Goal: Use online tool/utility: Utilize a website feature to perform a specific function

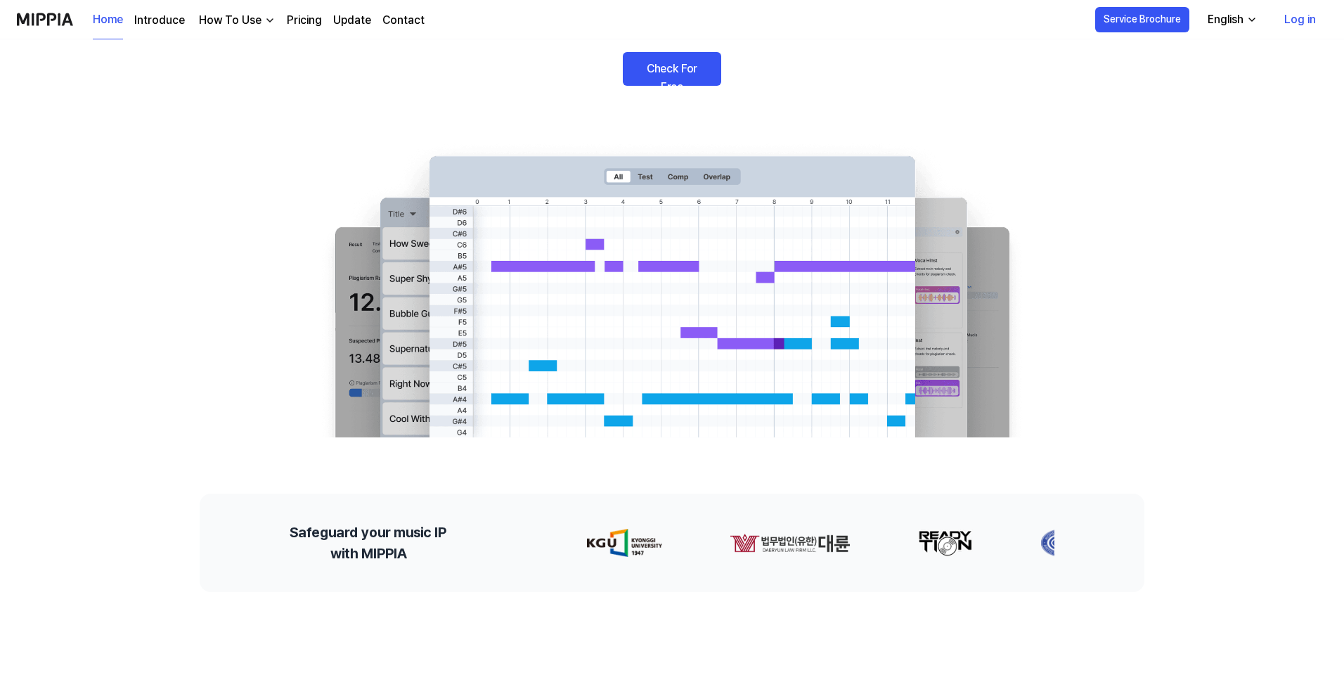
scroll to position [70, 0]
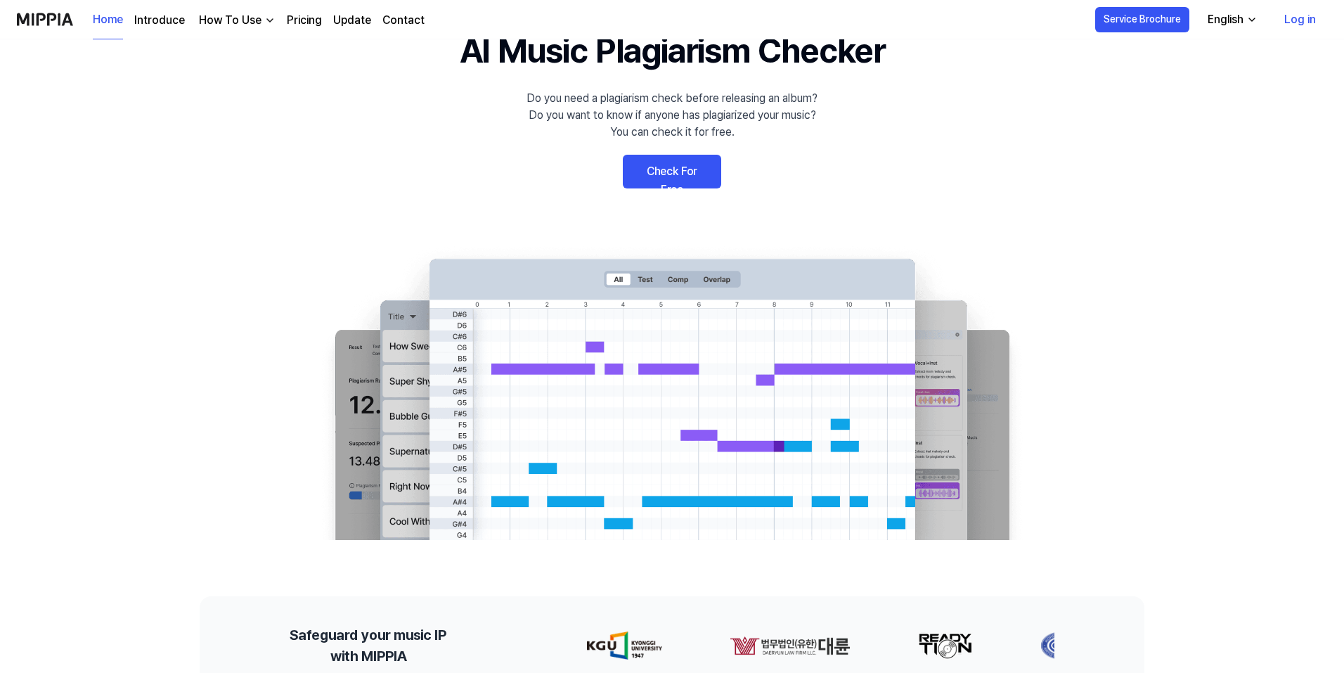
click at [677, 174] on link "Check For Free" at bounding box center [672, 172] width 98 height 34
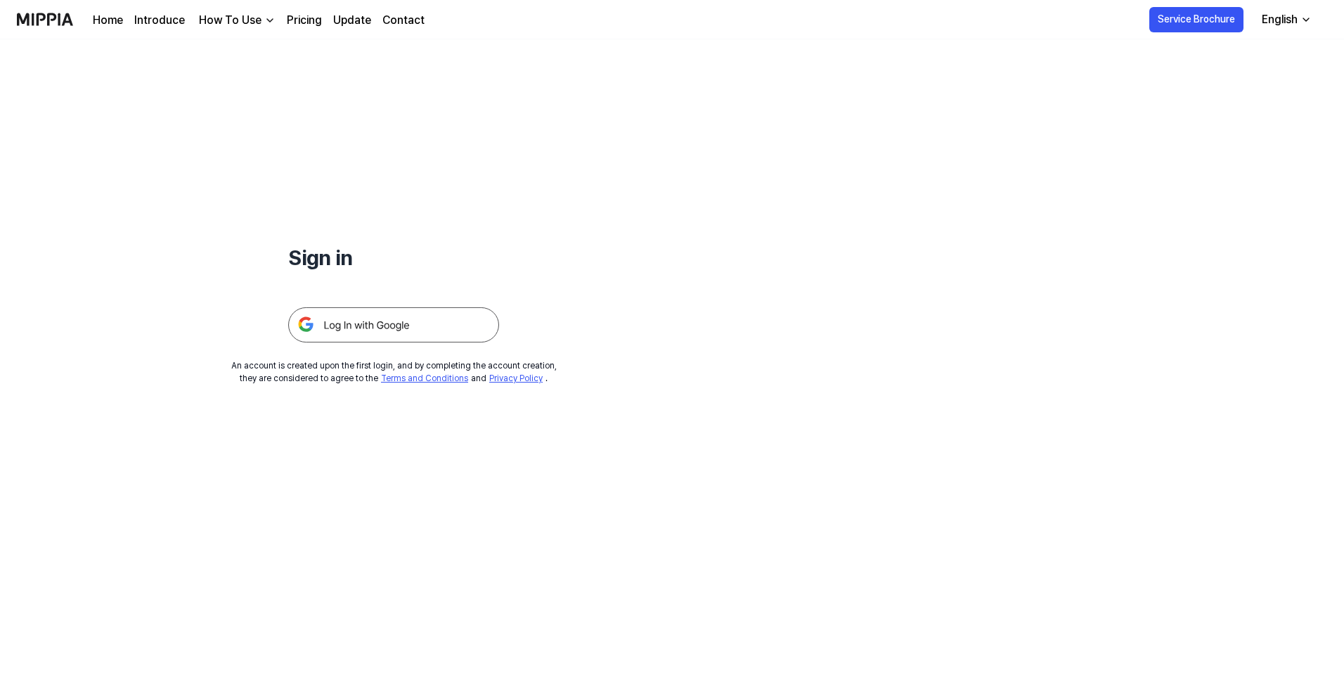
click at [403, 321] on img at bounding box center [393, 324] width 211 height 35
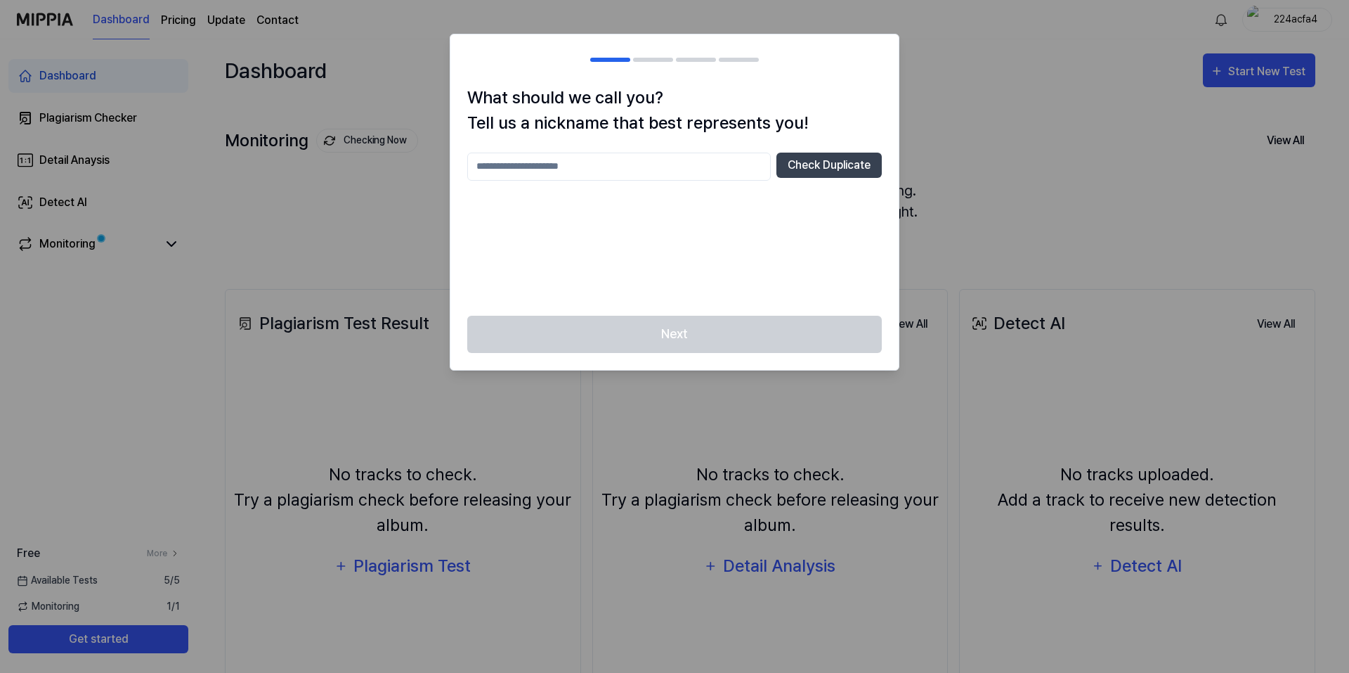
click at [955, 131] on div at bounding box center [674, 336] width 1349 height 673
click at [956, 169] on div at bounding box center [674, 336] width 1349 height 673
click at [628, 169] on input "text" at bounding box center [619, 167] width 304 height 28
type input "****"
click at [734, 332] on div "Next" at bounding box center [674, 343] width 448 height 54
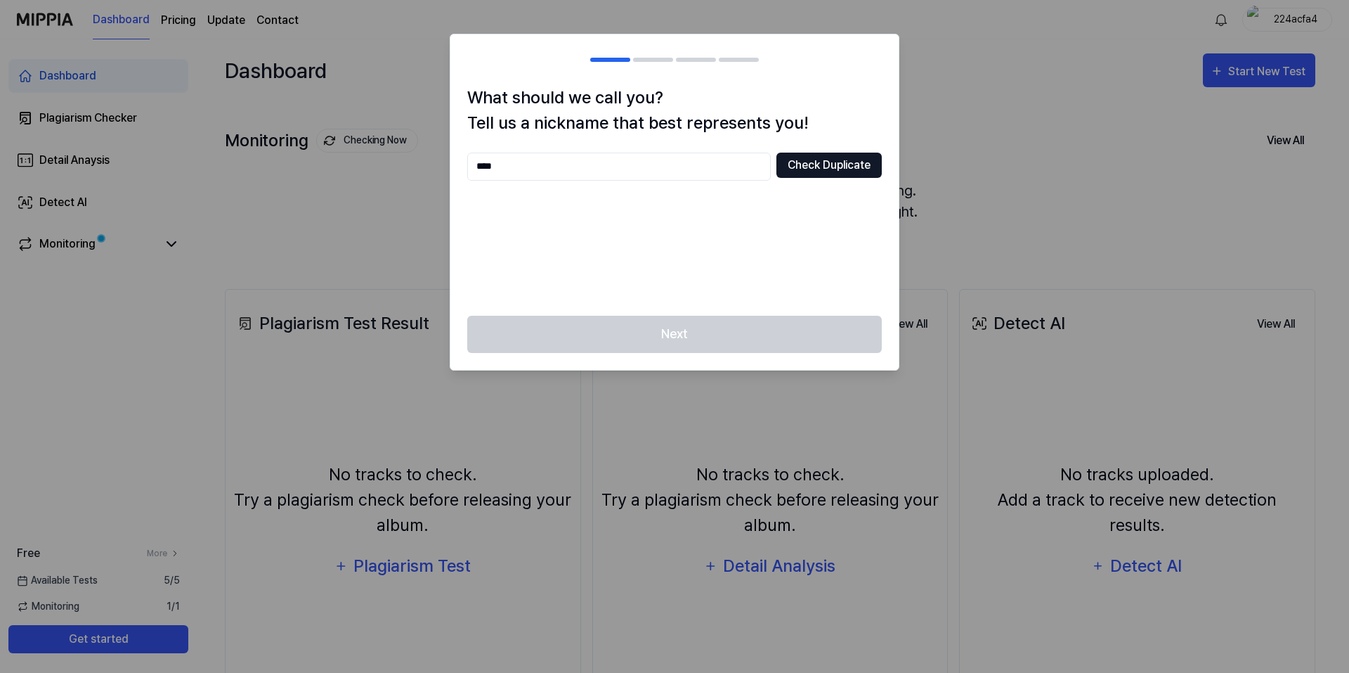
drag, startPoint x: 838, startPoint y: 168, endPoint x: 718, endPoint y: 172, distance: 121.0
click at [838, 167] on button "Check Duplicate" at bounding box center [829, 165] width 105 height 25
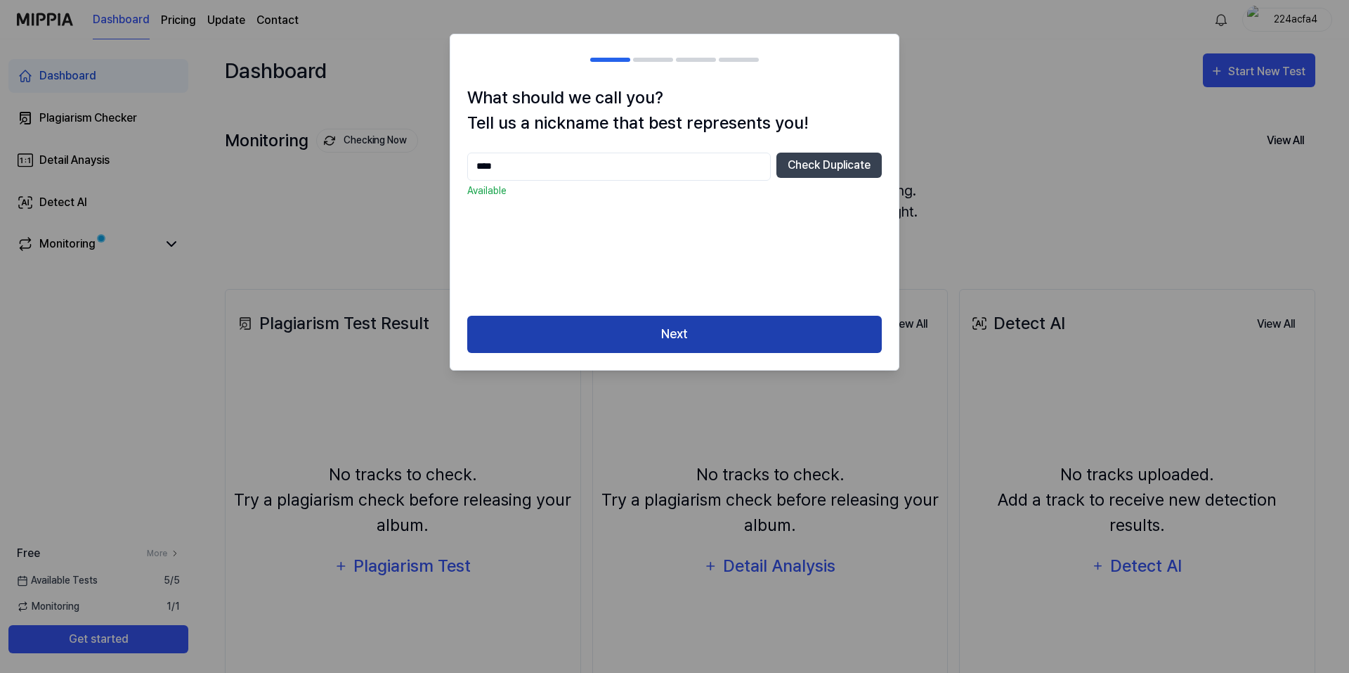
click at [737, 342] on button "Next" at bounding box center [674, 334] width 415 height 37
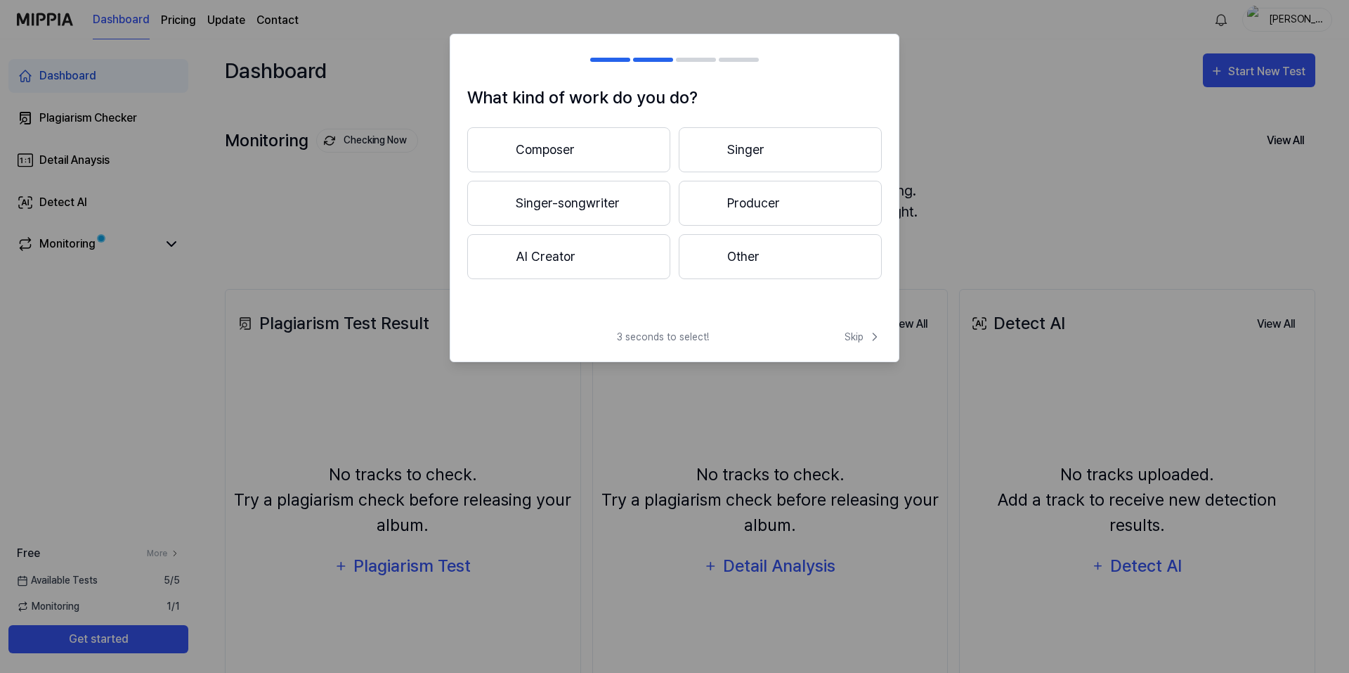
click at [701, 150] on div at bounding box center [707, 149] width 17 height 17
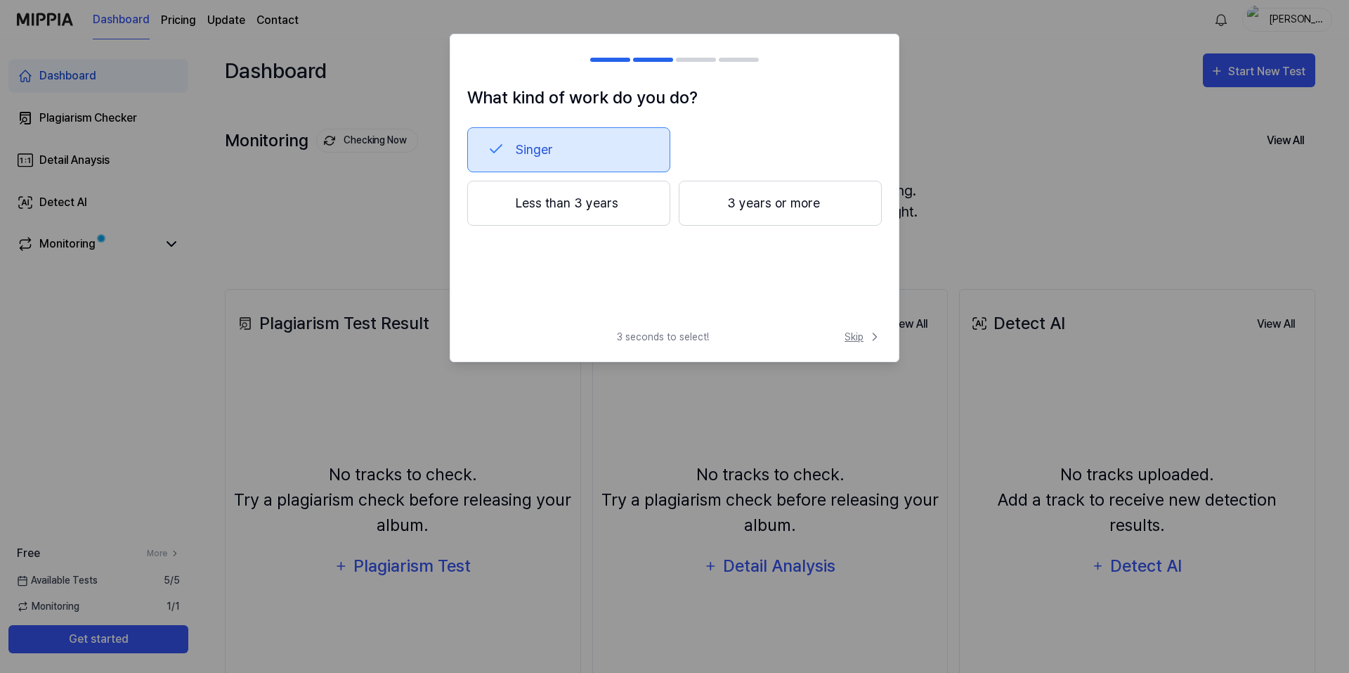
click at [864, 338] on span "Skip" at bounding box center [863, 337] width 37 height 15
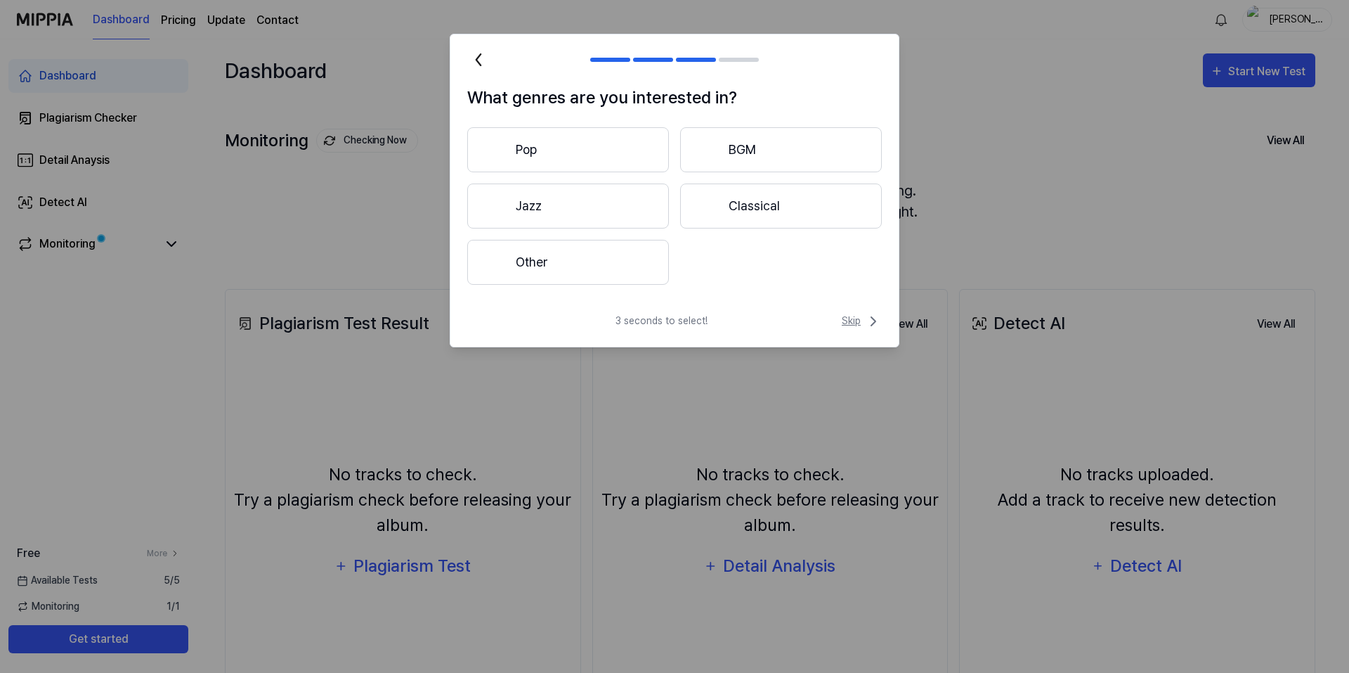
click at [856, 319] on span "Skip" at bounding box center [862, 321] width 40 height 17
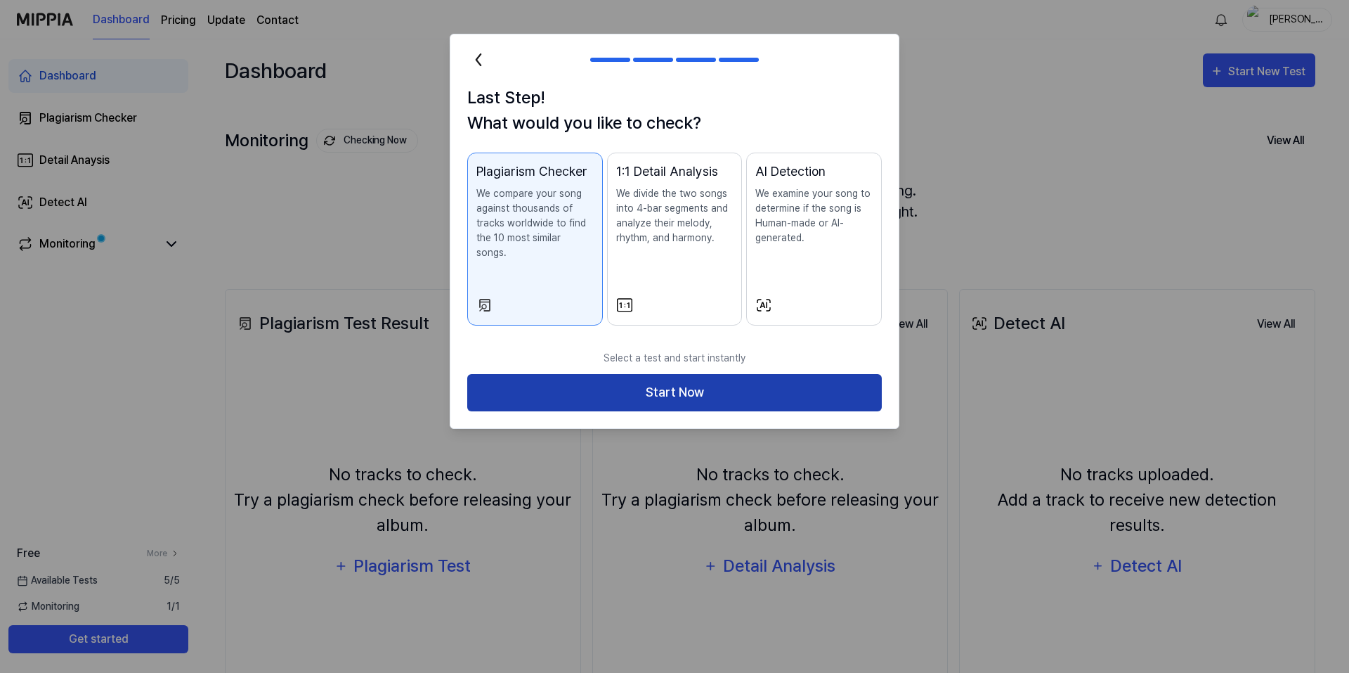
click at [686, 383] on button "Start Now" at bounding box center [674, 392] width 415 height 37
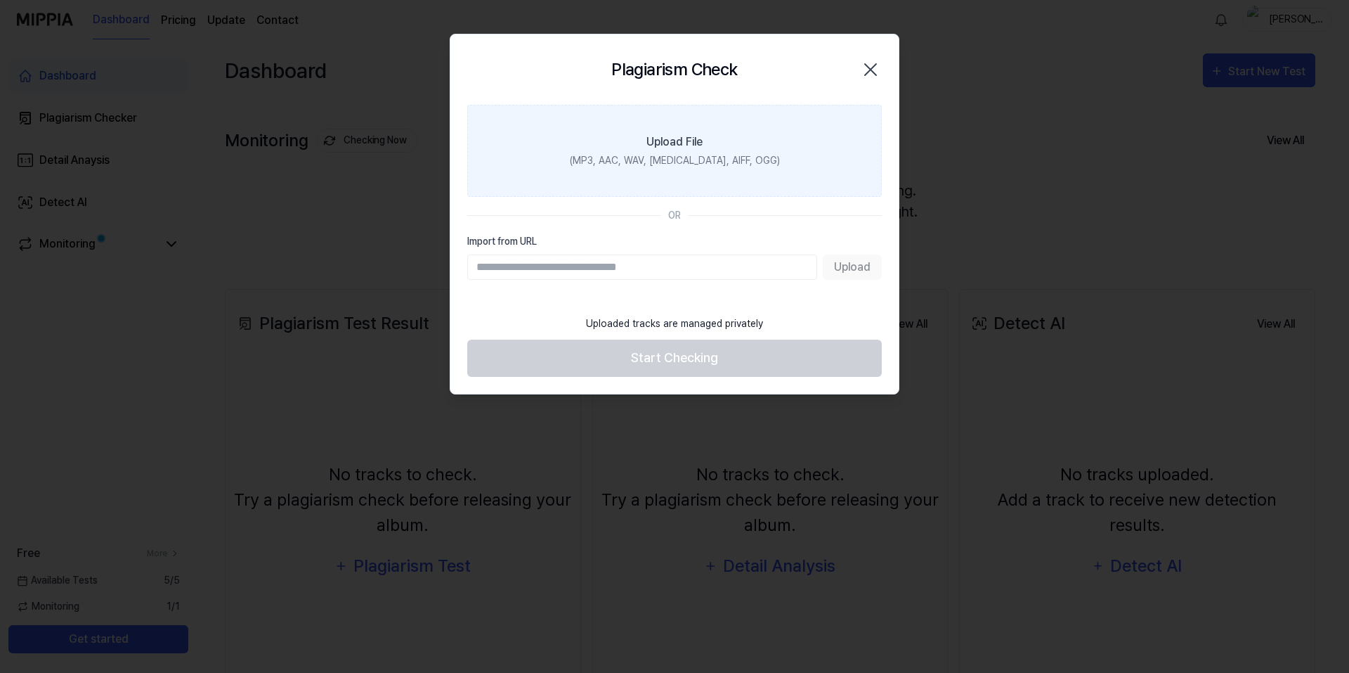
click at [737, 160] on div "(MP3, AAC, WAV, [MEDICAL_DATA], AIFF, OGG)" at bounding box center [675, 160] width 210 height 15
click at [0, 0] on input "Upload File (MP3, AAC, WAV, [MEDICAL_DATA], AIFF, OGG)" at bounding box center [0, 0] width 0 height 0
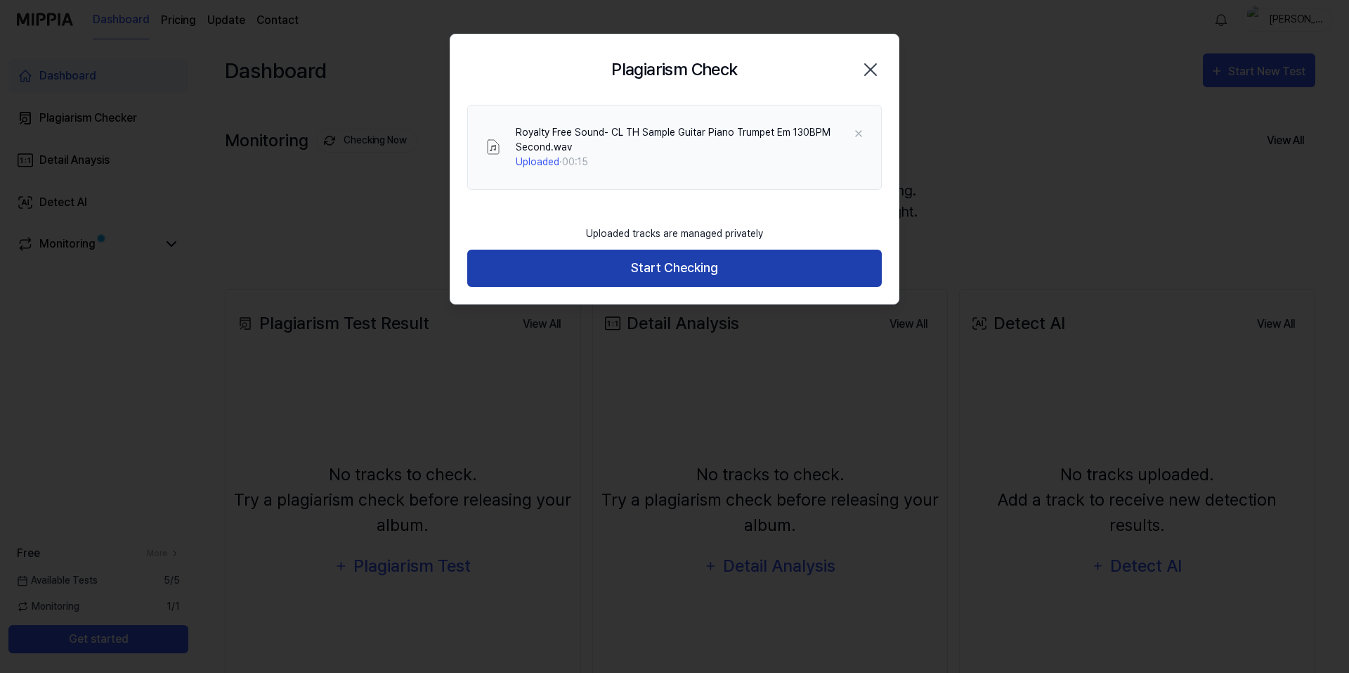
click at [715, 259] on button "Start Checking" at bounding box center [674, 267] width 415 height 37
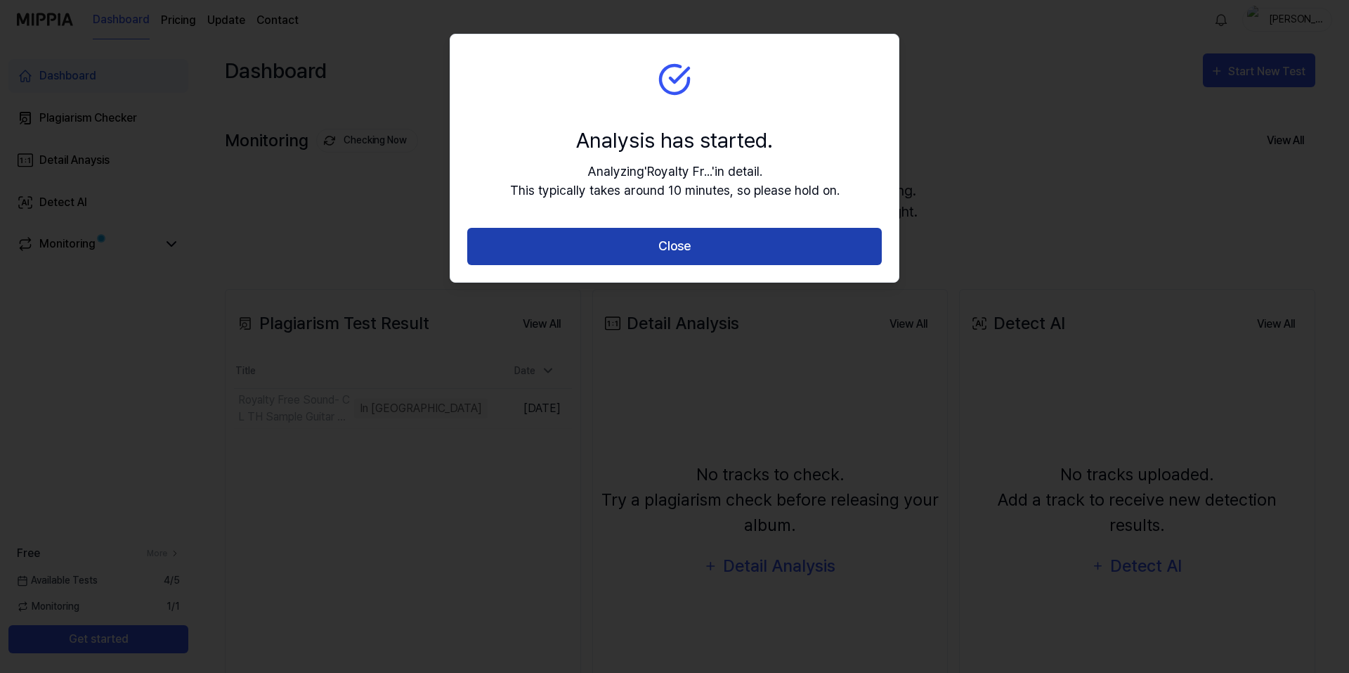
click at [733, 243] on button "Close" at bounding box center [674, 246] width 415 height 37
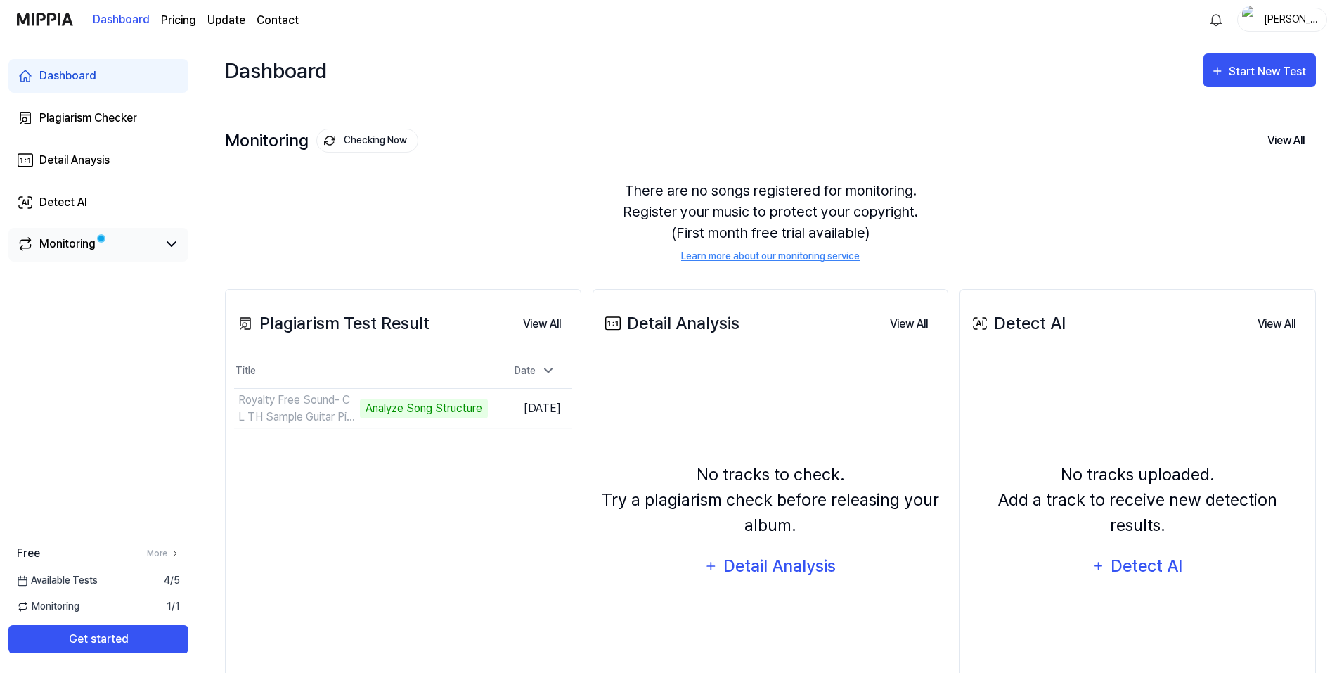
click at [124, 240] on link "Monitoring" at bounding box center [87, 243] width 141 height 17
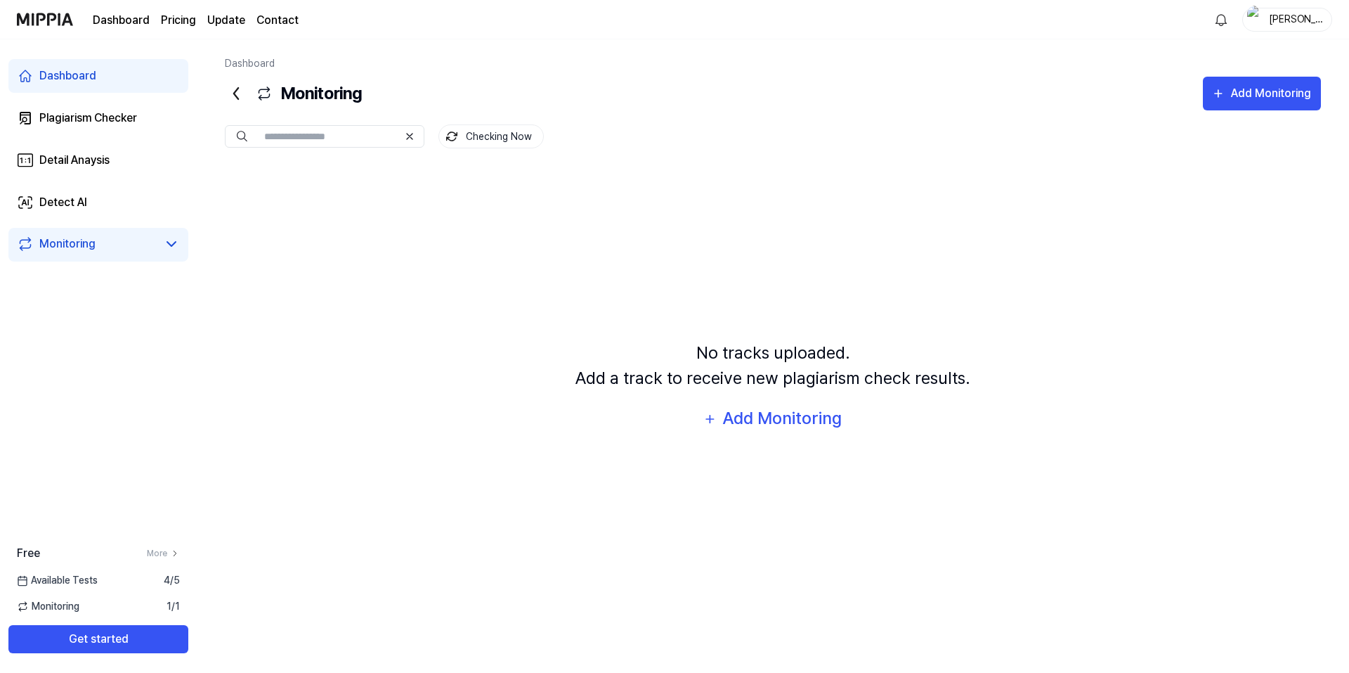
click at [84, 84] on link "Dashboard" at bounding box center [98, 76] width 180 height 34
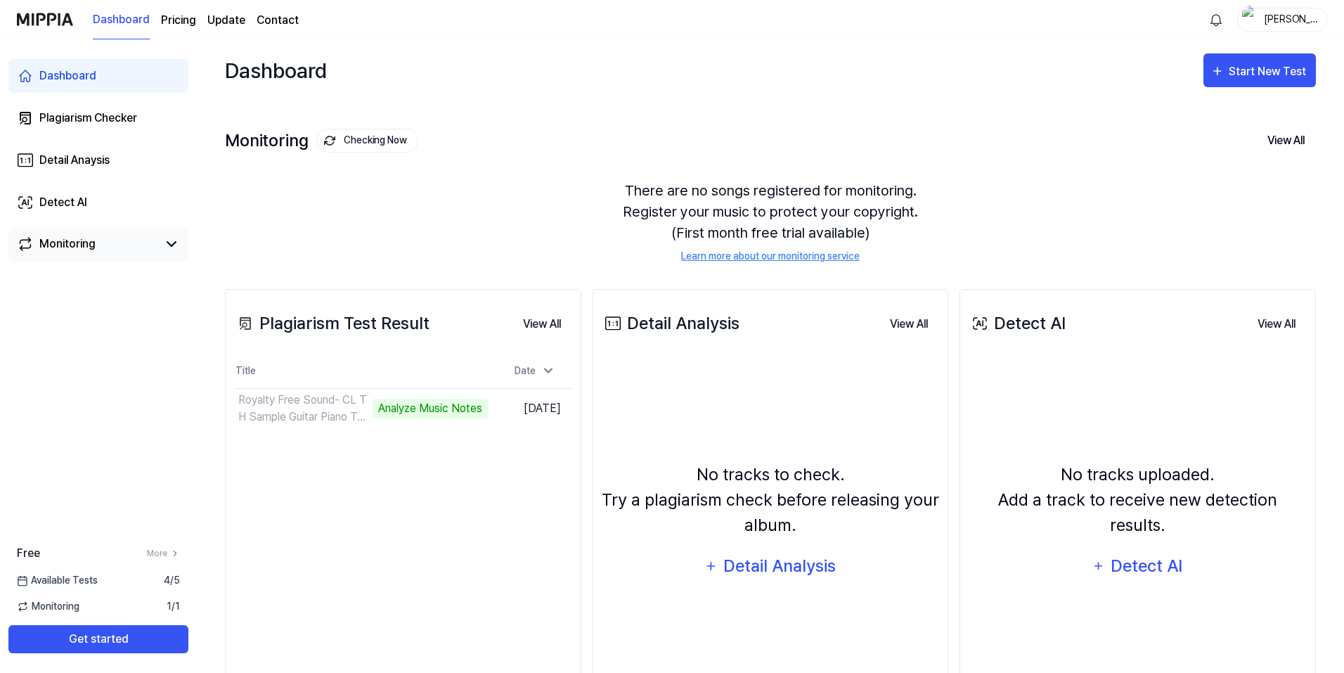
click at [78, 242] on div "Monitoring" at bounding box center [67, 243] width 56 height 17
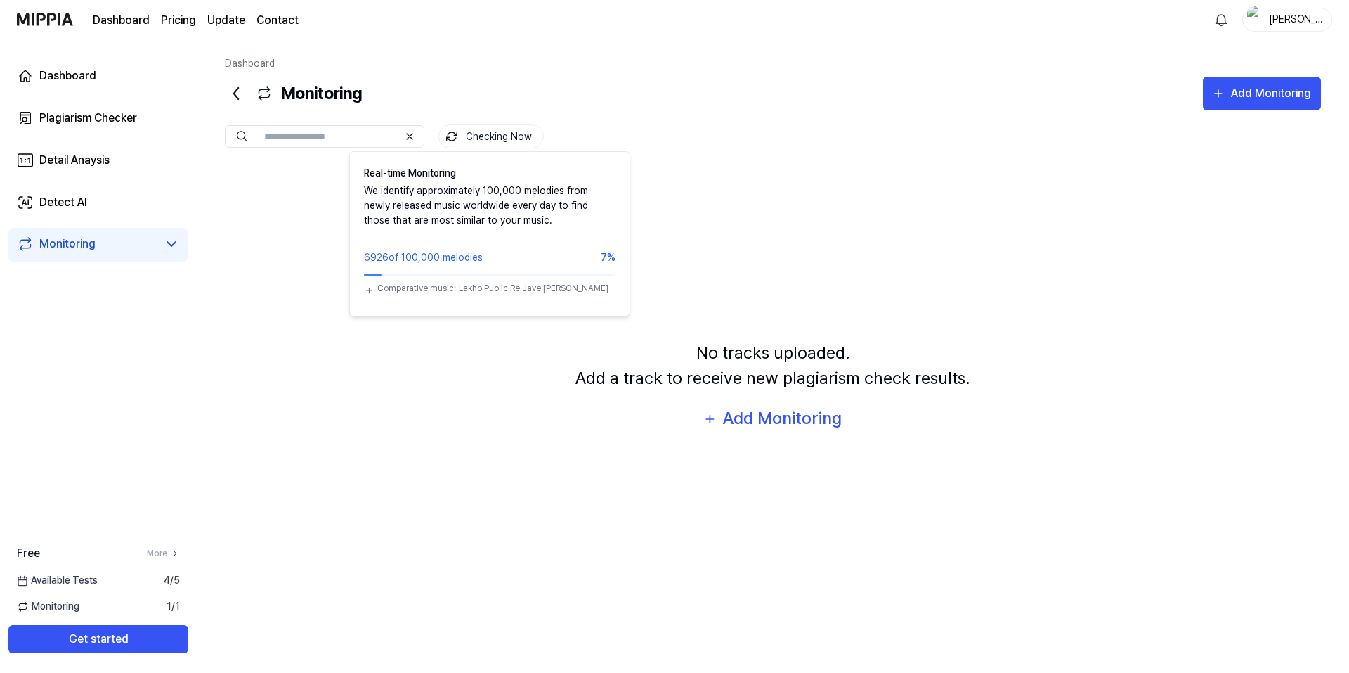
click at [478, 142] on button "Checking Now" at bounding box center [491, 136] width 105 height 24
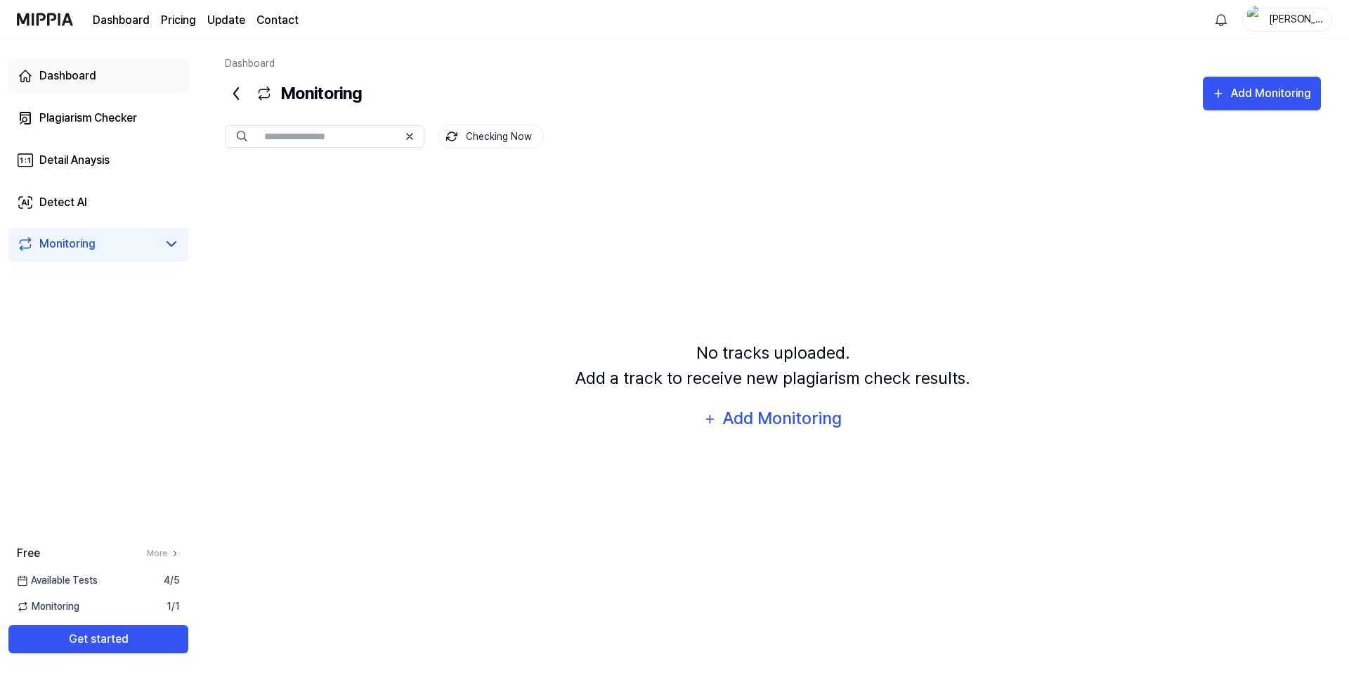
click at [54, 72] on div "Dashboard" at bounding box center [67, 75] width 57 height 17
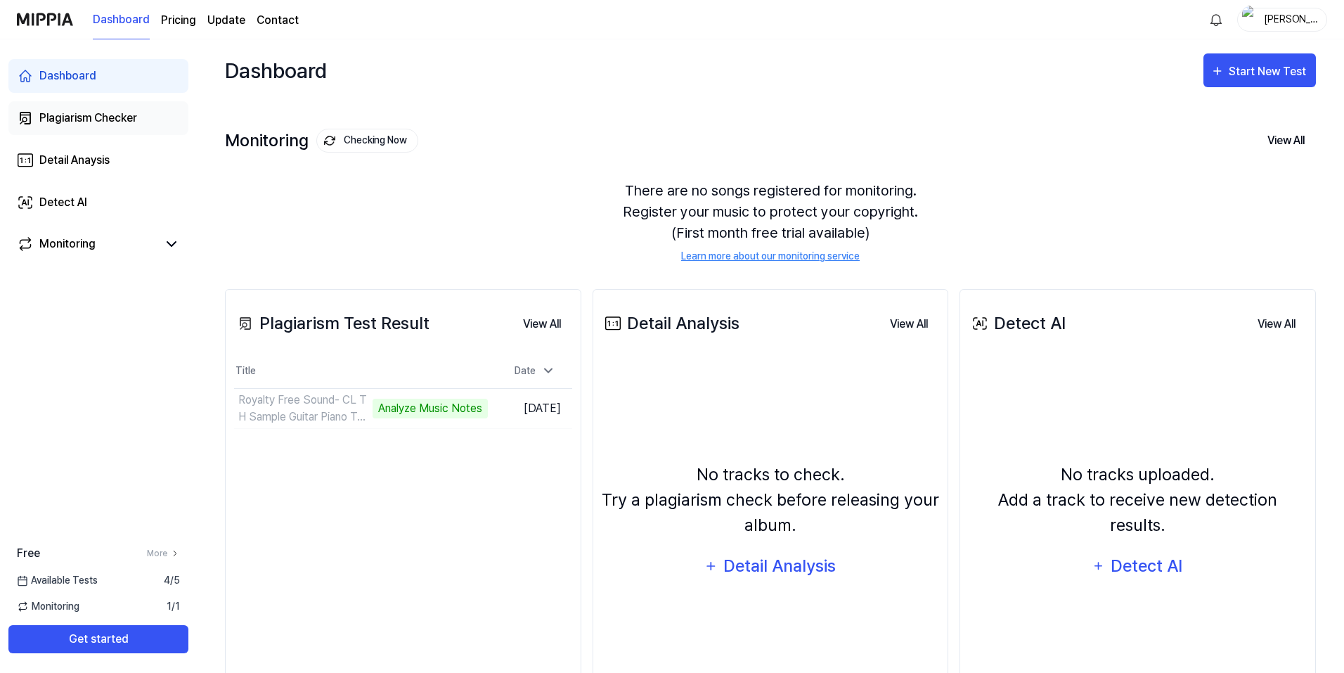
click at [80, 108] on link "Plagiarism Checker" at bounding box center [98, 118] width 180 height 34
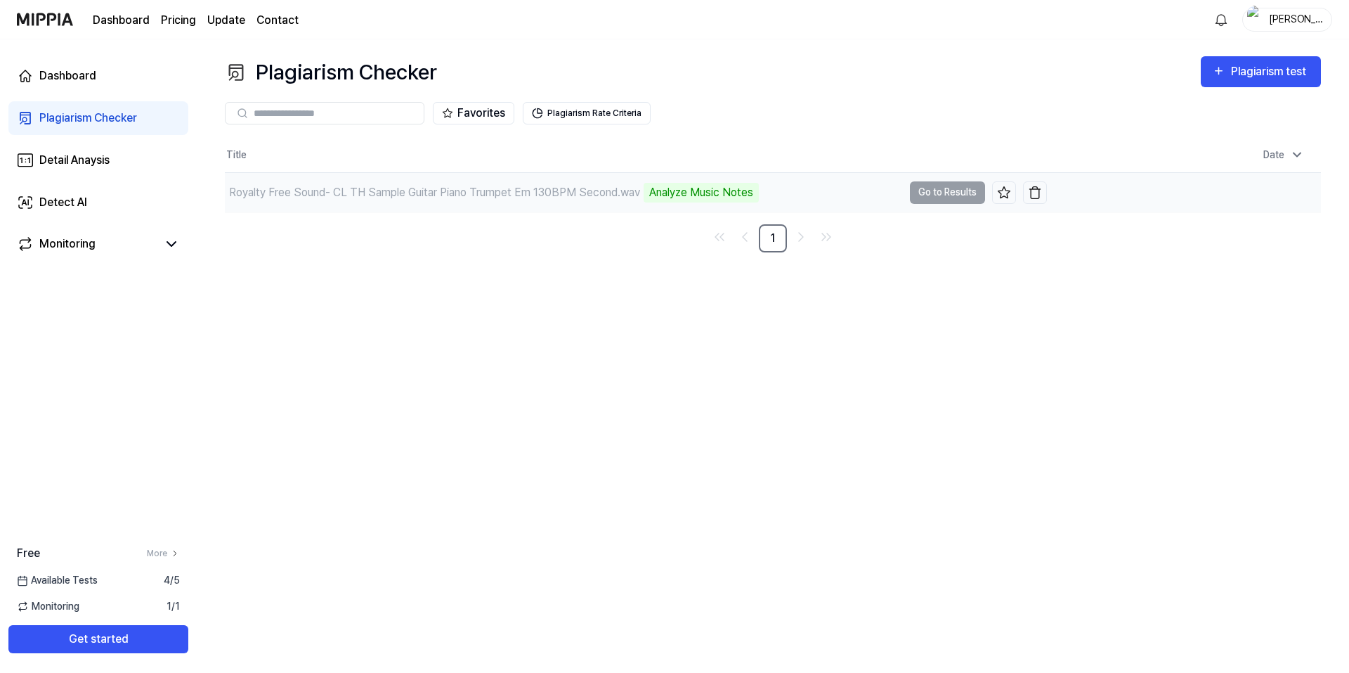
click at [919, 194] on td "Royalty Free Sound- CL TH Sample Guitar Piano Trumpet Em 130BPM Second.wav Anal…" at bounding box center [636, 192] width 822 height 39
click at [76, 82] on div "Dashboard" at bounding box center [67, 75] width 57 height 17
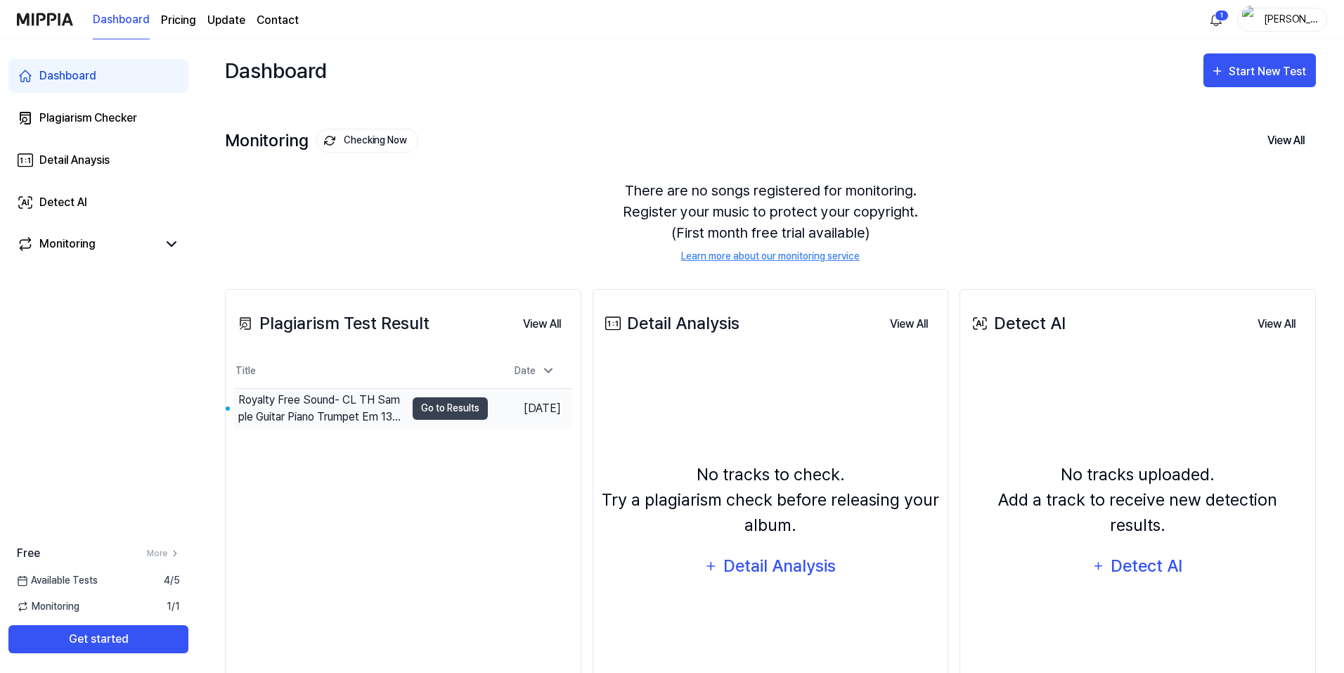
click at [345, 404] on div "Royalty Free Sound- CL TH Sample Guitar Piano Trumpet Em 130BPM Second.wav" at bounding box center [321, 408] width 167 height 34
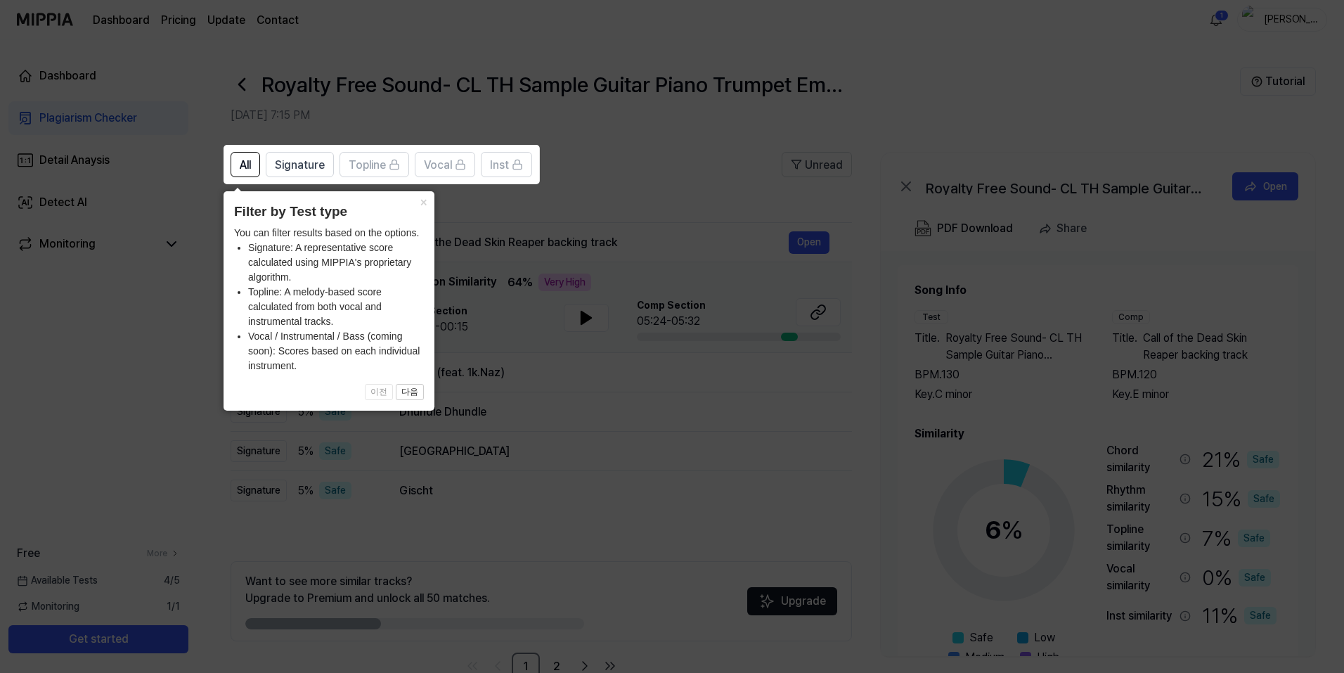
click at [592, 183] on icon at bounding box center [674, 336] width 1349 height 673
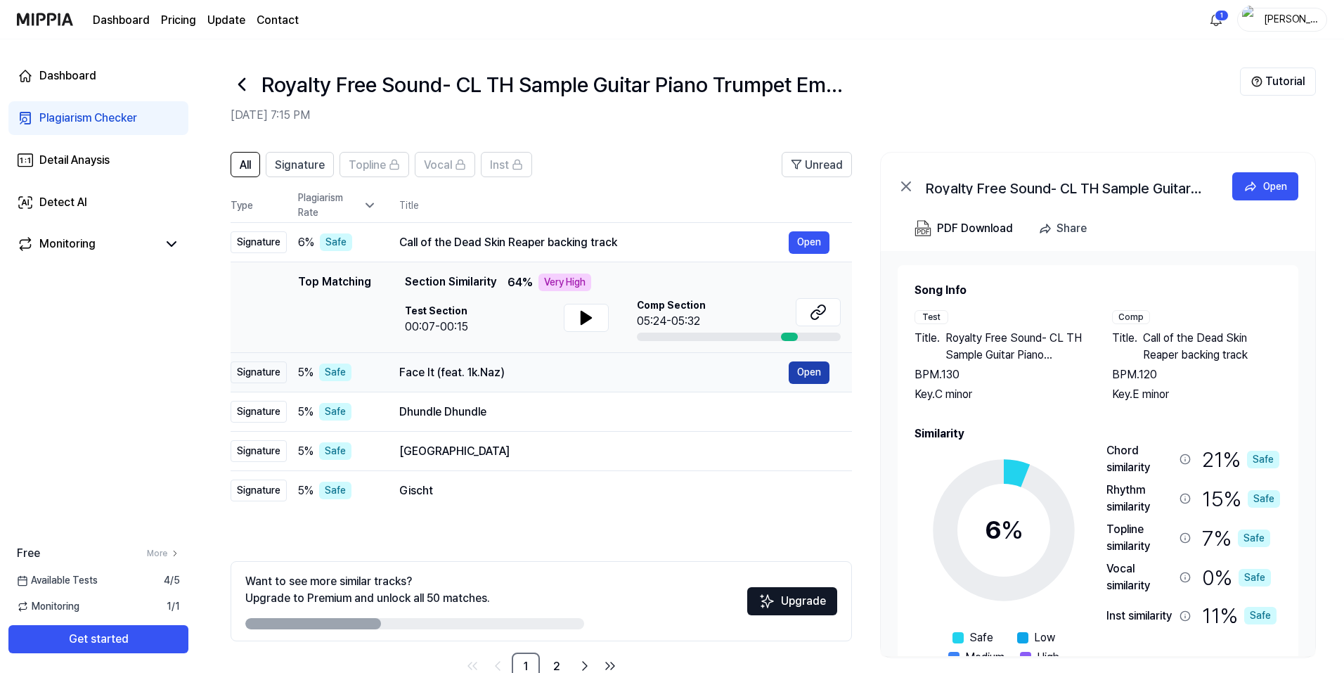
click at [797, 367] on button "Open" at bounding box center [809, 372] width 41 height 22
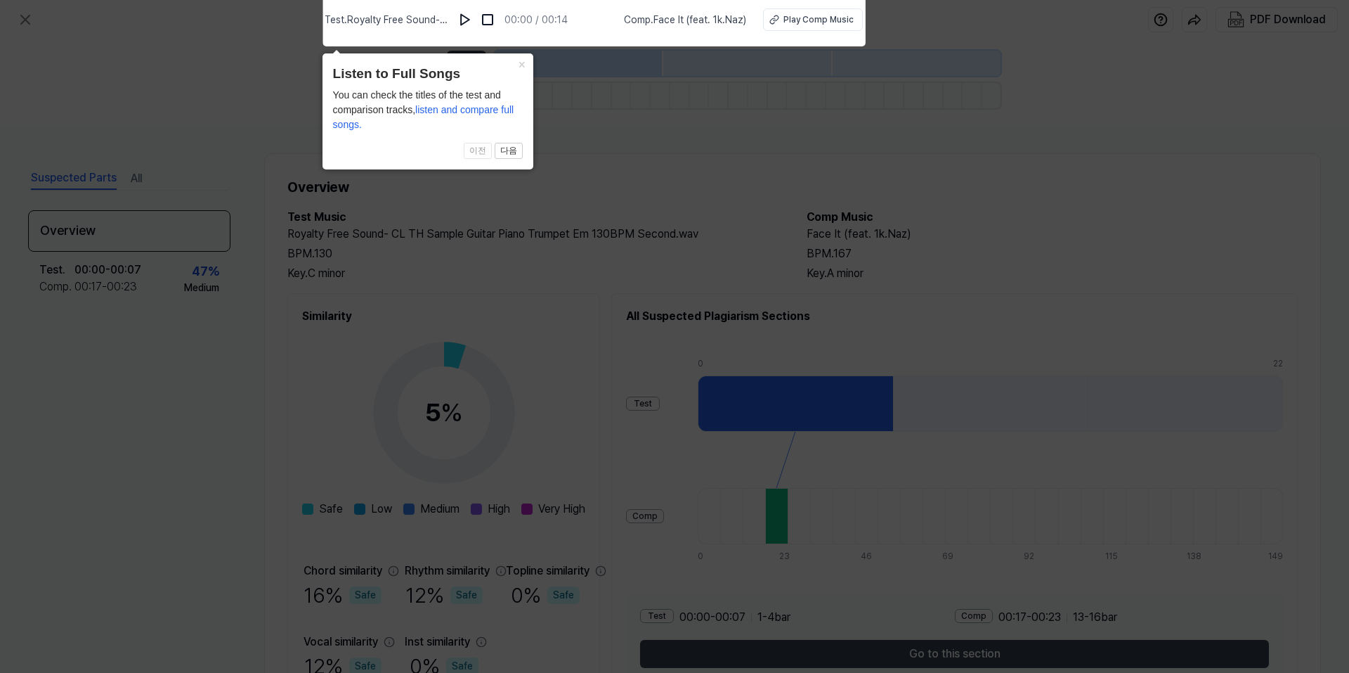
click at [775, 514] on icon at bounding box center [674, 333] width 1349 height 680
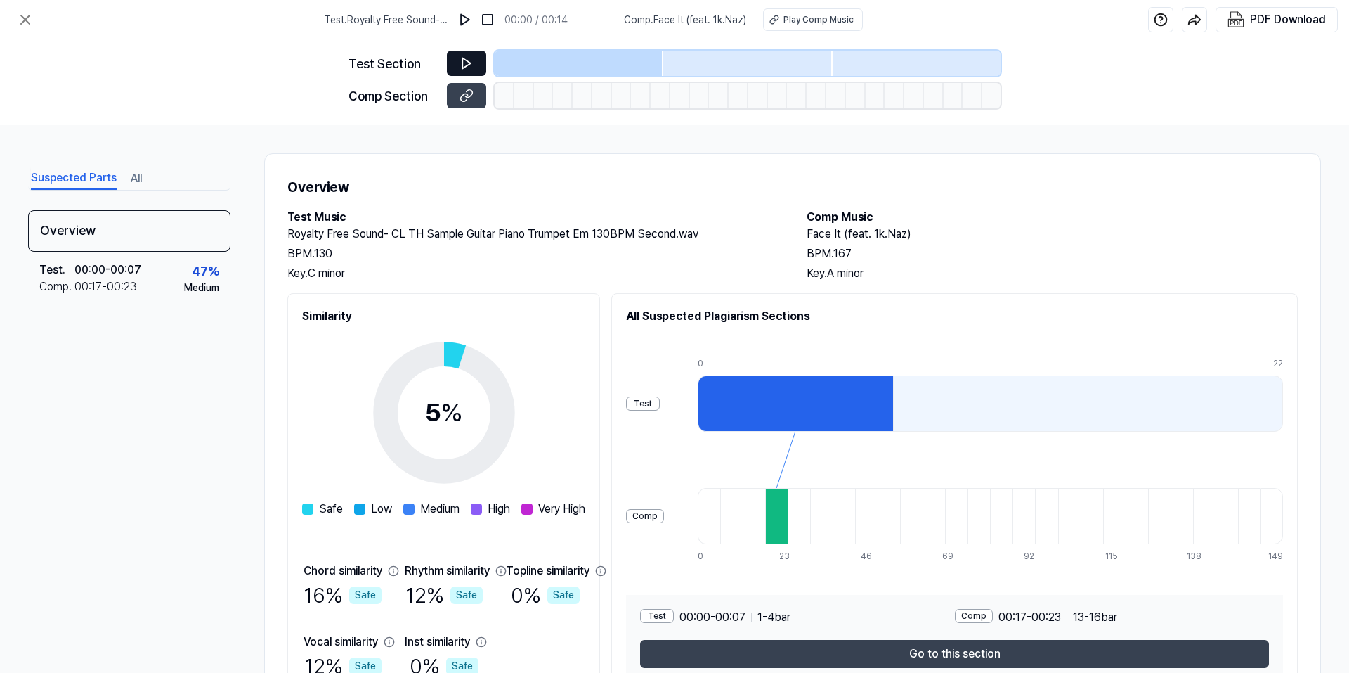
click at [467, 60] on icon at bounding box center [467, 63] width 14 height 14
click at [453, 66] on button at bounding box center [466, 63] width 39 height 25
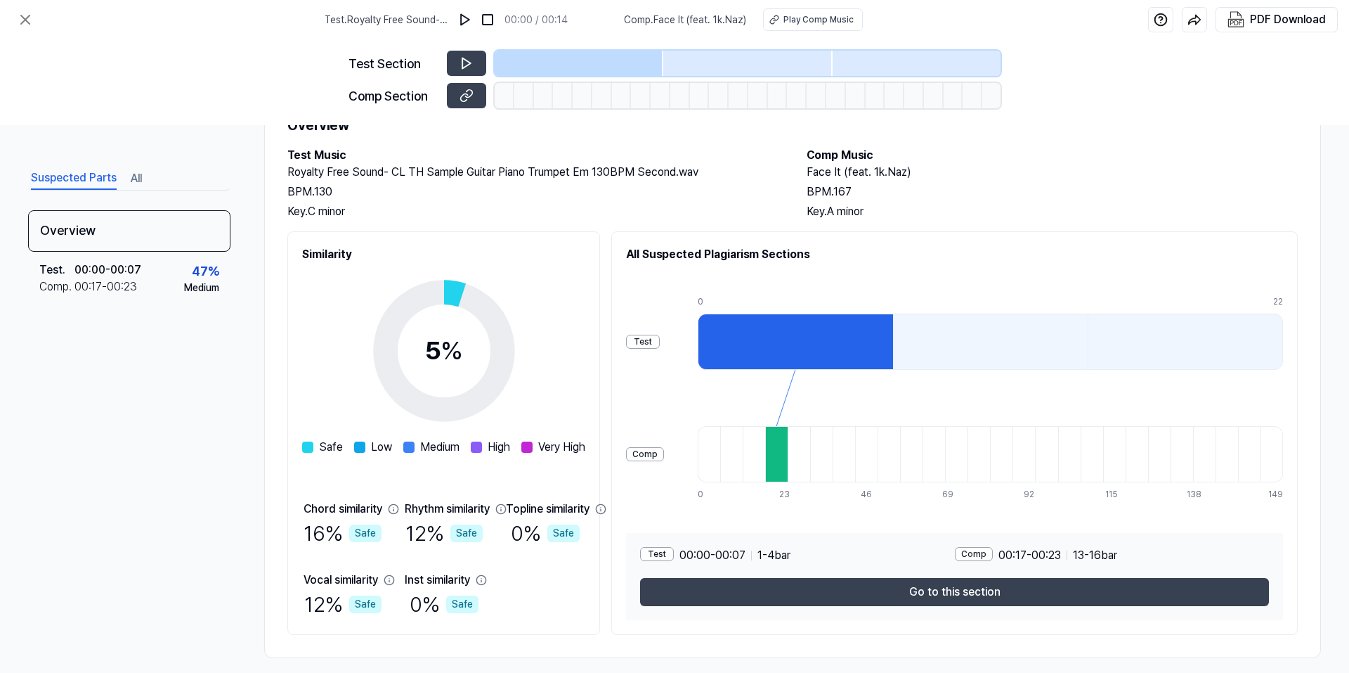
scroll to position [75, 0]
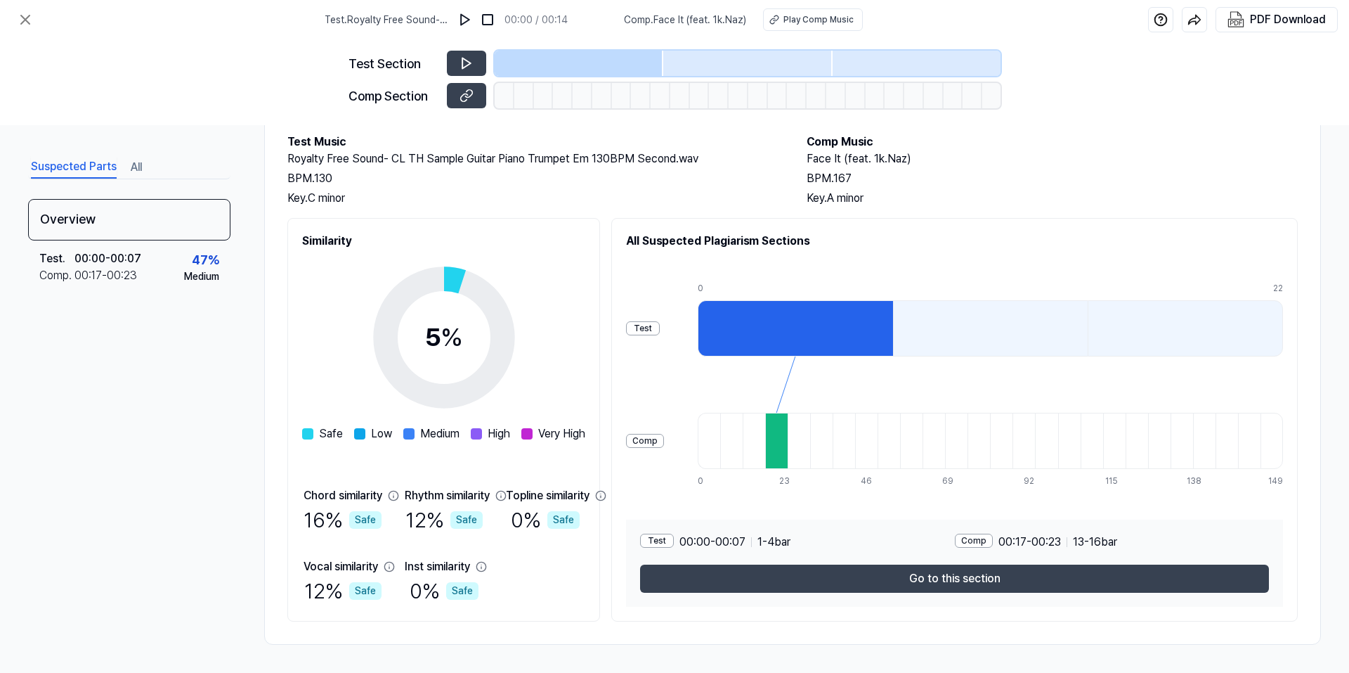
click at [788, 443] on div at bounding box center [776, 441] width 22 height 56
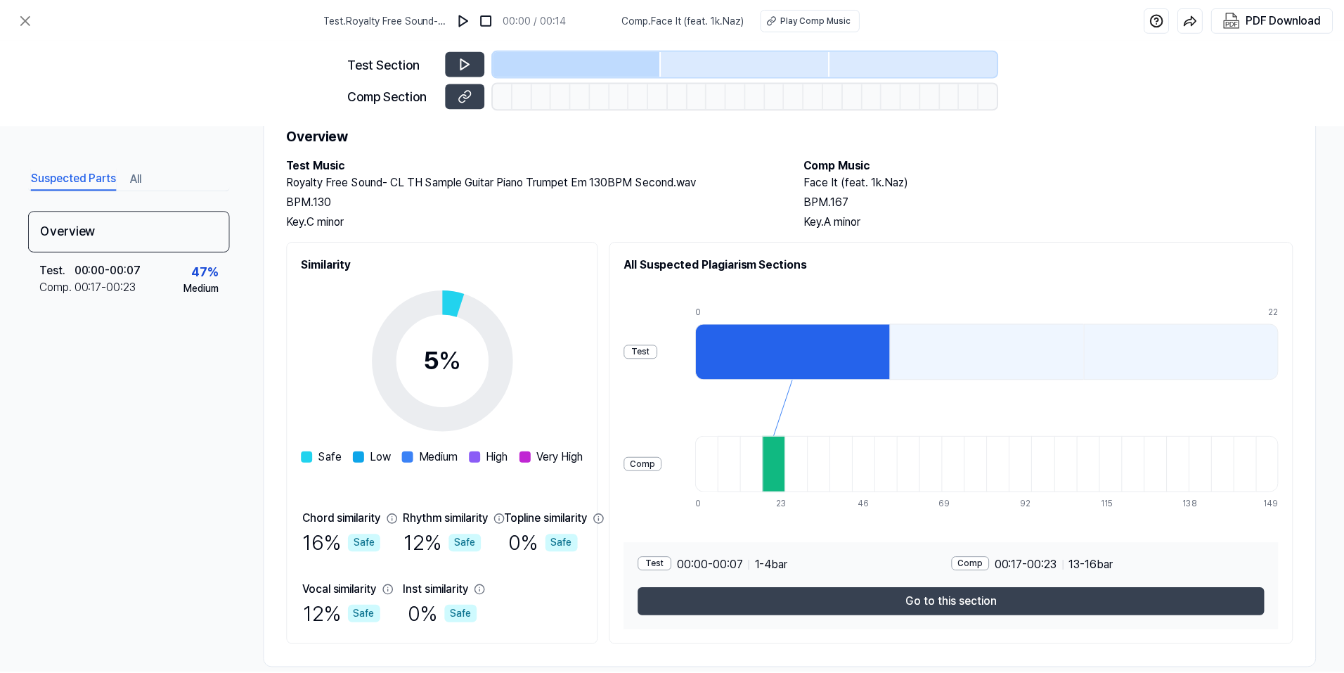
scroll to position [0, 0]
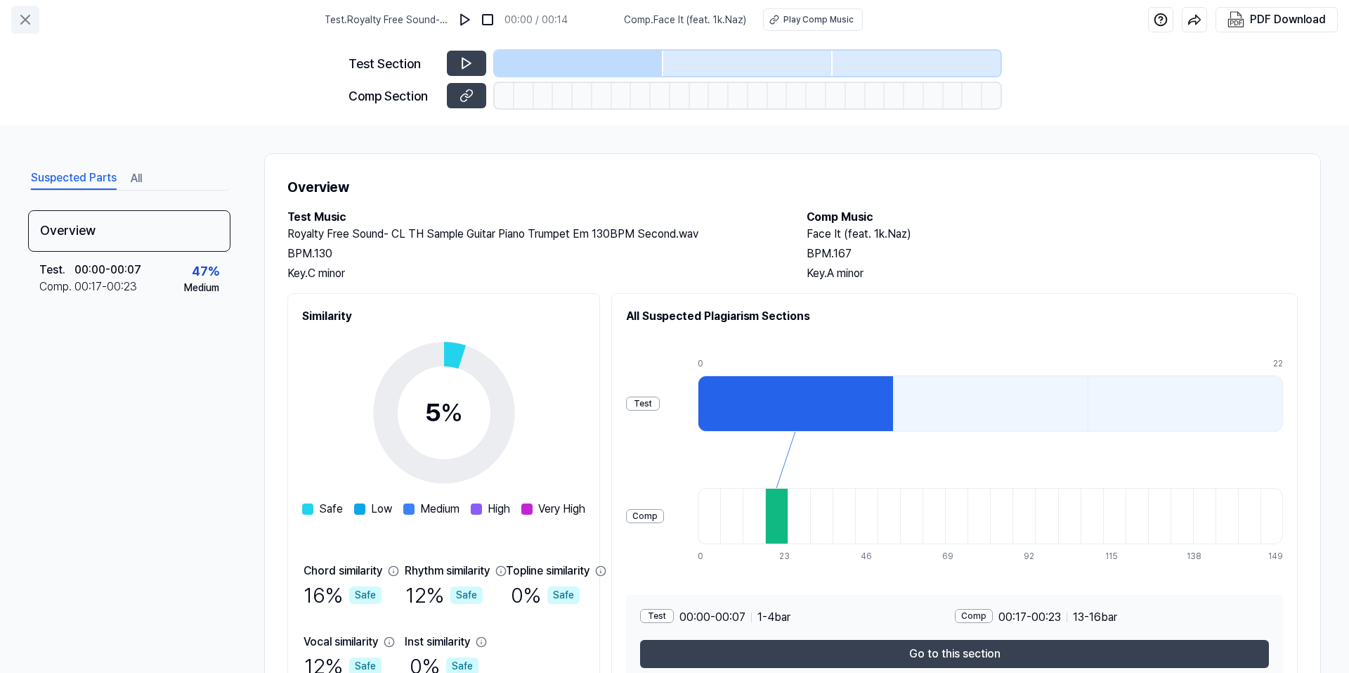
click at [25, 18] on icon at bounding box center [25, 19] width 17 height 17
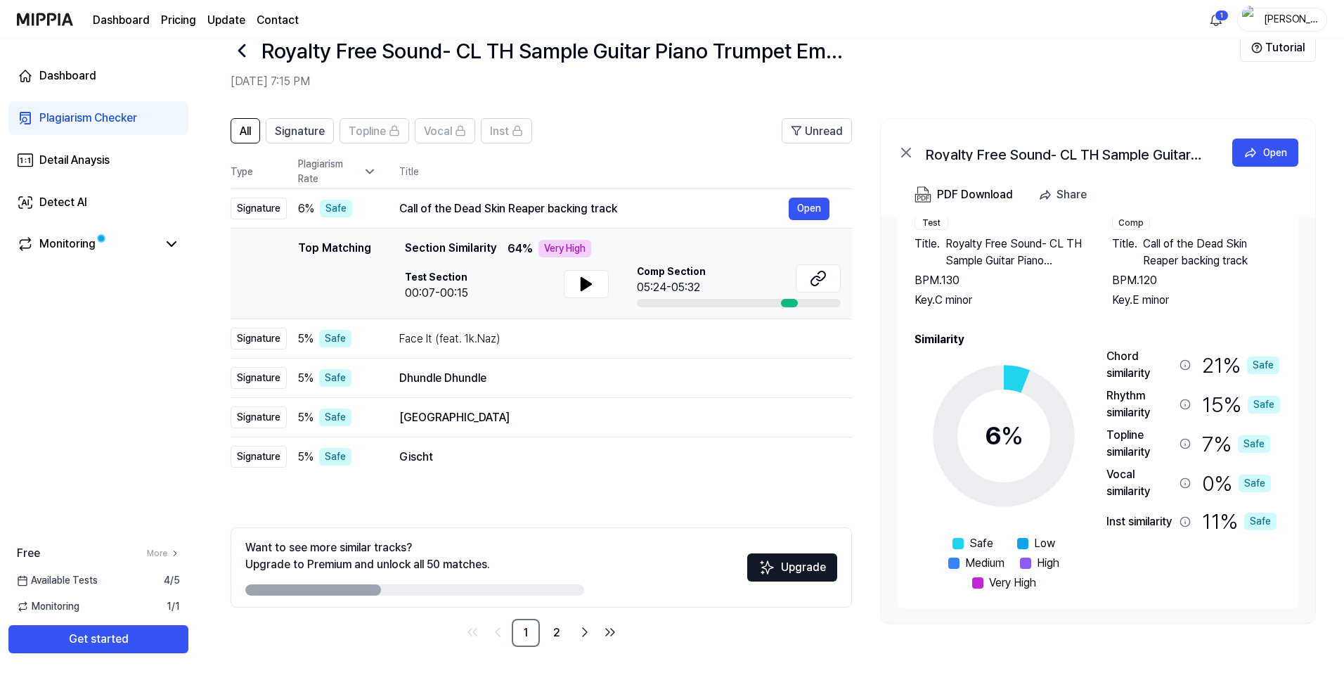
scroll to position [36, 0]
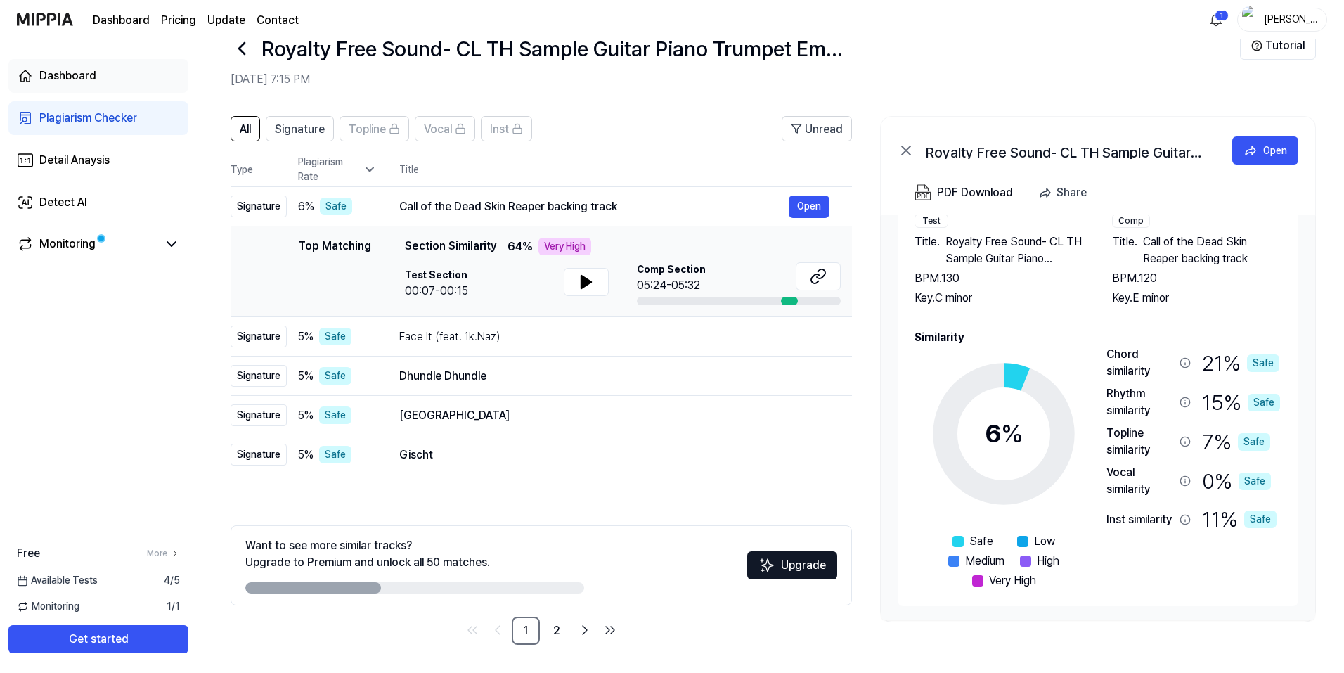
click at [92, 79] on div "Dashboard" at bounding box center [67, 75] width 57 height 17
